Goal: Task Accomplishment & Management: Use online tool/utility

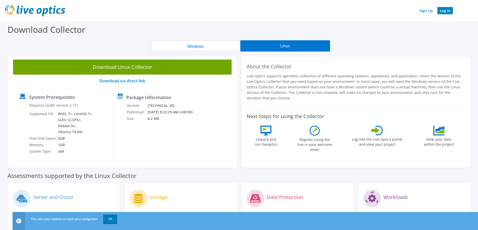
click at [446, 12] on link "Log In" at bounding box center [445, 10] width 16 height 7
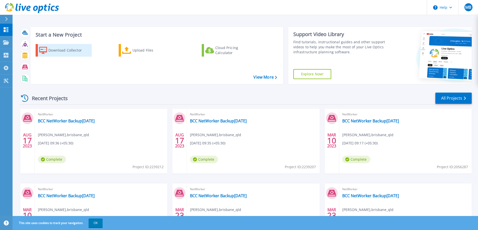
click at [64, 52] on div "Download Collector" at bounding box center [68, 50] width 40 height 10
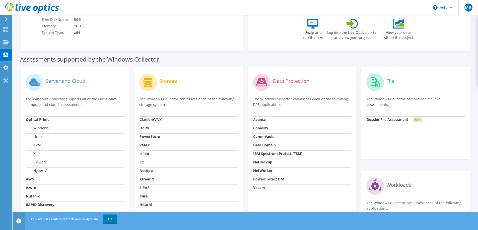
scroll to position [105, 0]
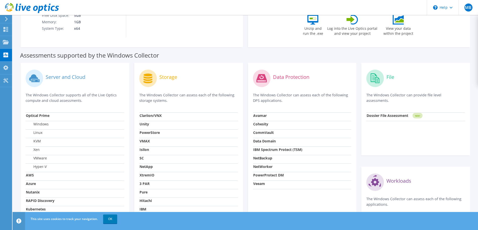
click at [274, 178] on label "PowerProtect DM" at bounding box center [268, 175] width 31 height 5
click at [265, 166] on strong "NetWorker" at bounding box center [262, 167] width 19 height 5
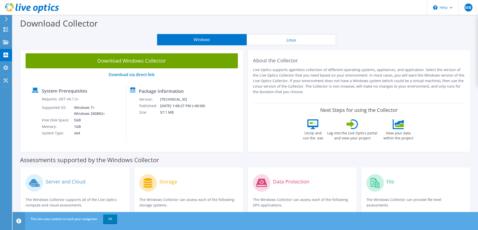
click at [273, 39] on button "Linux" at bounding box center [292, 39] width 90 height 11
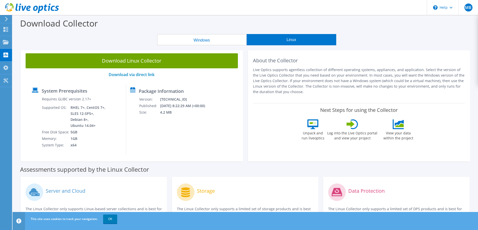
scroll to position [65, 0]
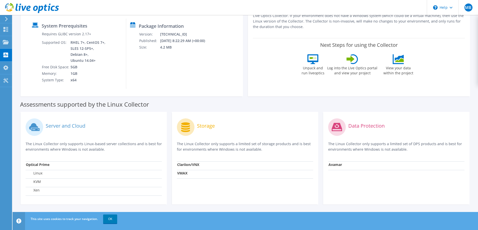
click at [103, 157] on div "Server and Cloud The Linux Collector only supports Linux-based server collectio…" at bounding box center [94, 139] width 136 height 45
click at [50, 177] on td "Linux" at bounding box center [94, 174] width 136 height 9
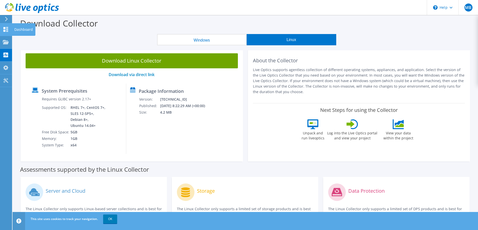
click at [4, 29] on use at bounding box center [6, 29] width 5 height 5
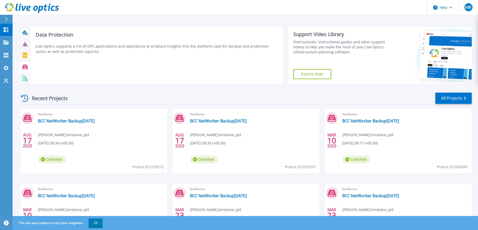
click at [23, 68] on icon at bounding box center [25, 67] width 6 height 5
click at [26, 67] on icon at bounding box center [25, 67] width 6 height 5
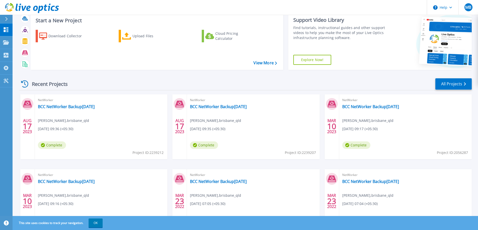
scroll to position [7, 0]
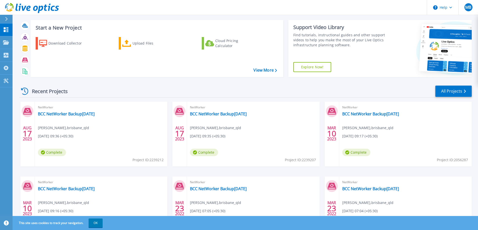
drag, startPoint x: 189, startPoint y: 115, endPoint x: 264, endPoint y: 114, distance: 74.8
click at [264, 114] on div "NetWorker BCC NetWorker Backup01 August2023 Maheswara Bana , brisbane_qld 08/17…" at bounding box center [253, 134] width 132 height 65
copy link "BCC NetWorker Backup[DATE]"
click at [6, 28] on icon at bounding box center [6, 29] width 6 height 5
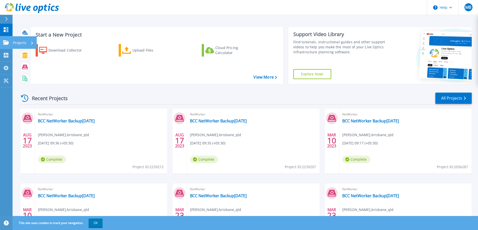
click at [7, 43] on icon at bounding box center [6, 42] width 6 height 4
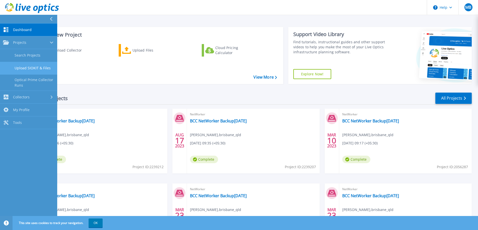
click at [42, 68] on link "Upload SIOKIT & Files" at bounding box center [28, 68] width 57 height 13
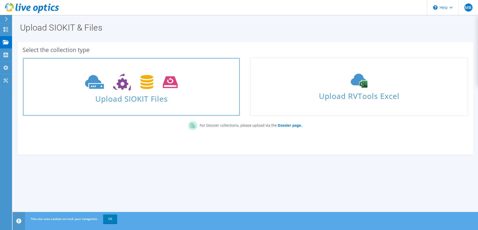
click at [122, 88] on use at bounding box center [131, 82] width 93 height 17
click at [168, 85] on use at bounding box center [131, 82] width 93 height 17
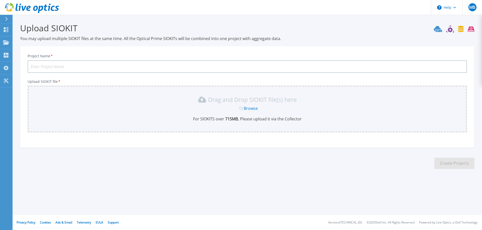
click at [128, 65] on input "Project Name *" at bounding box center [247, 66] width 439 height 13
paste input "BCC NetWorker Backup01 OCT2025"
type input "BCC NetWorker Backup01 OCT2025"
click at [251, 109] on link "Browse" at bounding box center [251, 109] width 14 height 6
click at [471, 29] on icon at bounding box center [471, 29] width 7 height 5
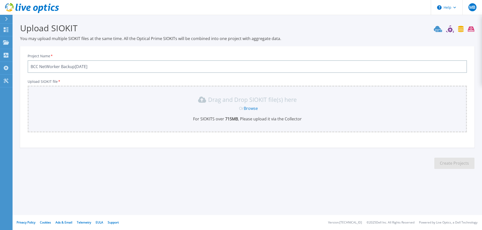
click at [146, 63] on input "BCC NetWorker Backup01 OCT2025" at bounding box center [247, 66] width 439 height 13
click at [6, 46] on link "Projects Projects" at bounding box center [6, 42] width 13 height 13
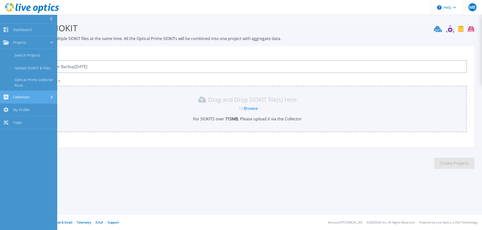
click at [29, 98] on span "Collectors" at bounding box center [21, 97] width 17 height 5
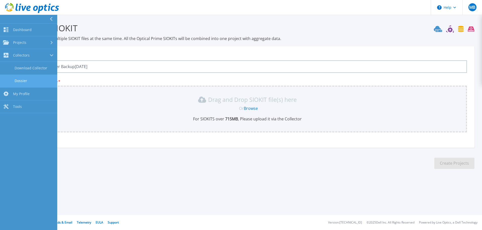
click at [27, 80] on link "Dossier" at bounding box center [28, 81] width 57 height 13
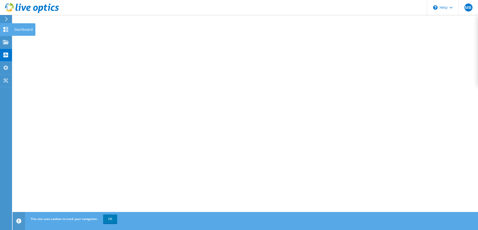
click at [6, 32] on div at bounding box center [6, 30] width 6 height 6
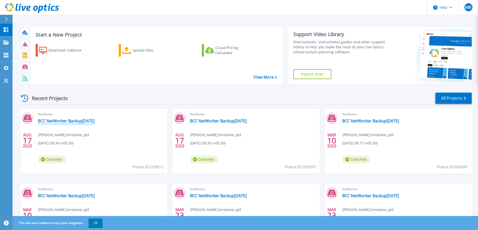
click at [91, 122] on link "BCC NetWorker Backup[DATE]" at bounding box center [66, 121] width 57 height 5
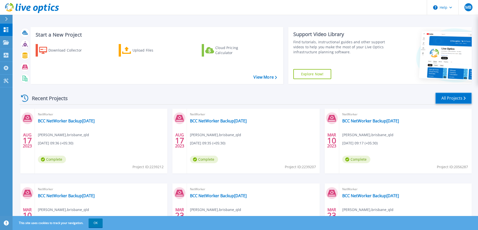
click at [457, 100] on link "All Projects" at bounding box center [453, 98] width 36 height 11
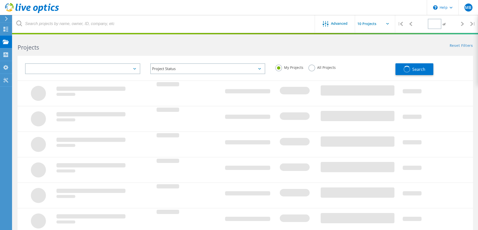
type input "1"
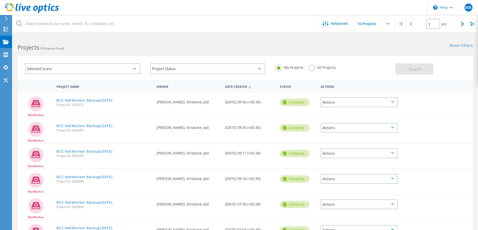
click at [121, 69] on div "Selected Scans" at bounding box center [82, 68] width 115 height 11
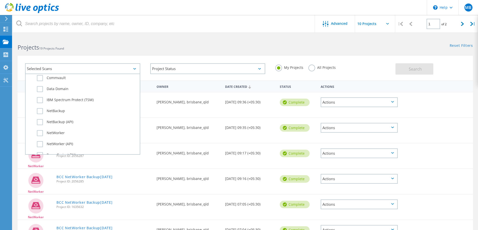
scroll to position [311, 0]
click at [41, 131] on label "NetWorker" at bounding box center [87, 132] width 100 height 6
click at [0, 0] on input "NetWorker" at bounding box center [0, 0] width 0 height 0
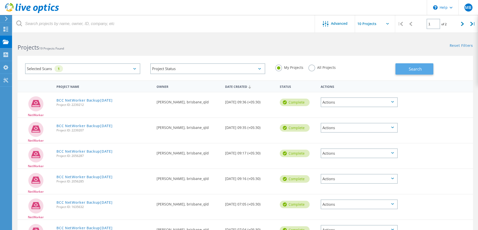
click at [422, 74] on button "Search" at bounding box center [414, 68] width 38 height 11
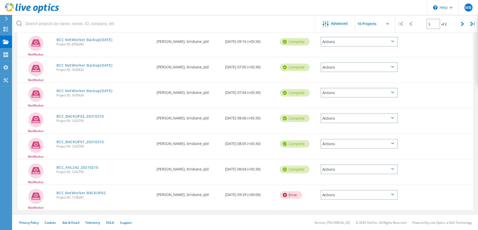
scroll to position [0, 0]
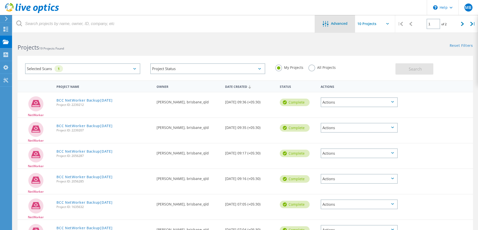
click at [339, 26] on div "Advanced" at bounding box center [335, 24] width 40 height 6
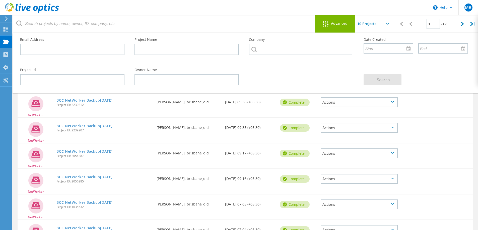
click at [339, 26] on div "Advanced" at bounding box center [335, 24] width 40 height 6
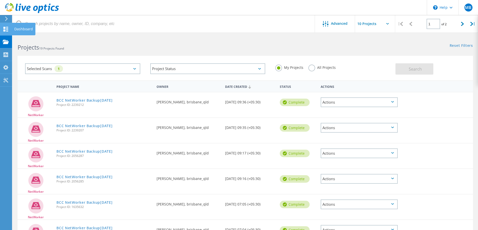
click at [6, 31] on icon at bounding box center [6, 29] width 6 height 5
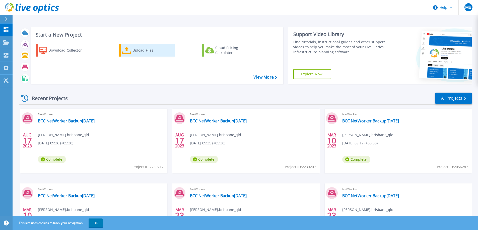
click at [135, 50] on div "Upload Files" at bounding box center [152, 50] width 40 height 10
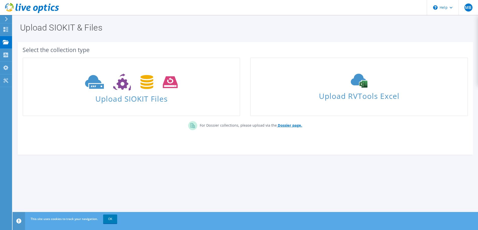
click at [285, 128] on b "Dossier page." at bounding box center [290, 125] width 24 height 5
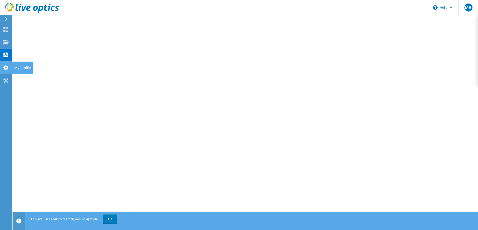
click at [7, 67] on use at bounding box center [5, 67] width 5 height 5
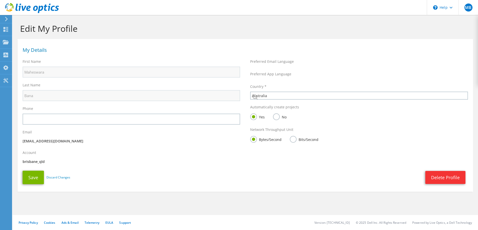
select select "12"
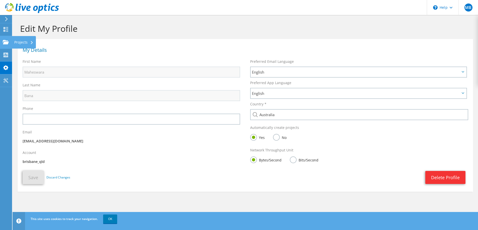
click at [5, 41] on use at bounding box center [6, 42] width 6 height 4
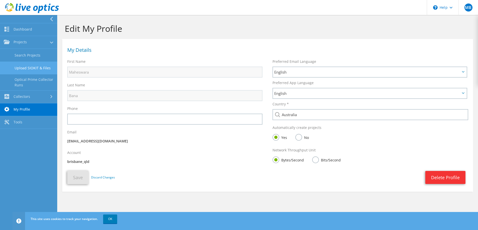
click at [34, 66] on link "Upload SIOKIT & Files" at bounding box center [28, 68] width 57 height 13
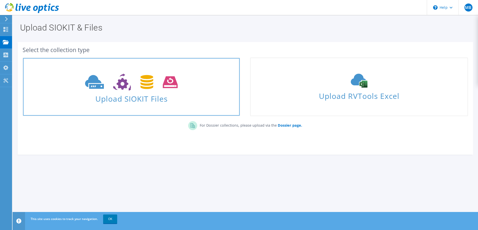
click at [170, 84] on use at bounding box center [131, 82] width 93 height 17
